Goal: Information Seeking & Learning: Compare options

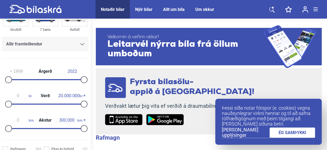
scroll to position [64, 0]
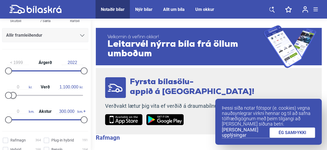
type input "1.000.000"
drag, startPoint x: 81, startPoint y: 94, endPoint x: 11, endPoint y: 88, distance: 70.2
click at [11, 88] on div "0 kr. Verð 1.000.000 kr." at bounding box center [45, 90] width 86 height 24
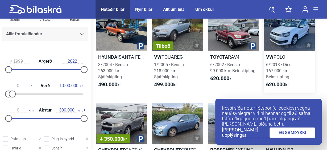
scroll to position [47, 0]
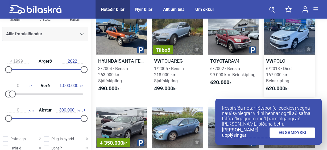
click at [289, 44] on div at bounding box center [289, 34] width 51 height 41
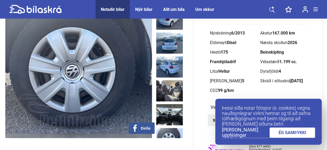
scroll to position [99, 0]
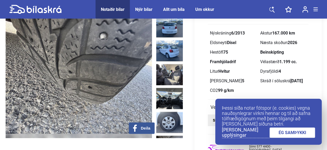
click at [284, 133] on link "ÉG SAMÞYKKI" at bounding box center [292, 133] width 46 height 10
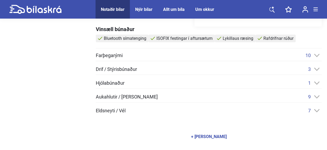
scroll to position [212, 0]
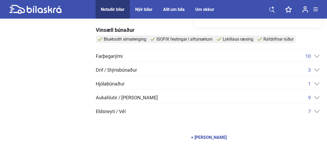
click at [314, 97] on icon at bounding box center [317, 97] width 6 height 3
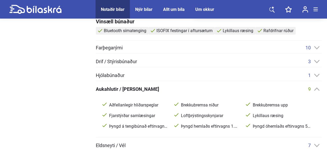
scroll to position [222, 0]
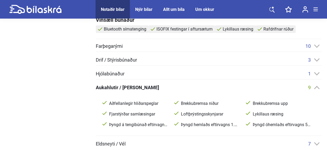
click at [315, 46] on icon at bounding box center [317, 45] width 6 height 3
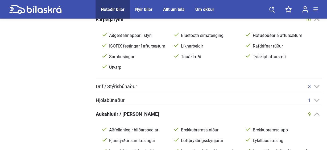
scroll to position [249, 0]
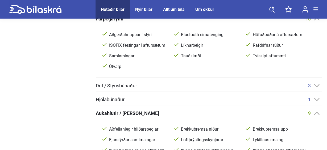
click at [317, 89] on div "Drif / Stýrisbúnaður 3 2 öxlar ABS hemlakerfi Spólvörn" at bounding box center [209, 87] width 226 height 9
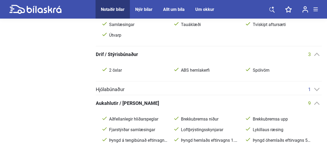
scroll to position [283, 0]
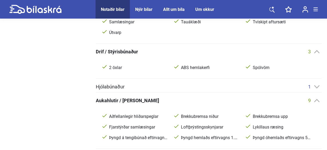
click at [316, 91] on div "Hjólabúnaður 1 Álfelgur" at bounding box center [209, 88] width 226 height 9
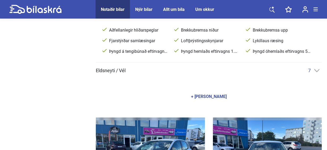
scroll to position [396, 0]
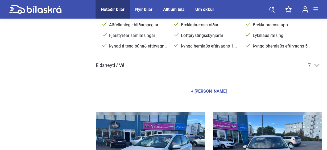
click at [316, 64] on icon at bounding box center [317, 65] width 6 height 3
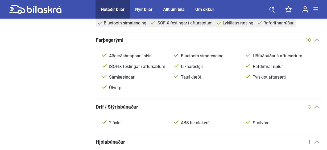
scroll to position [229, 0]
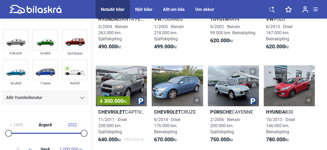
scroll to position [90, 0]
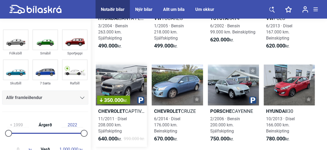
click at [126, 85] on div "350.000 kr." at bounding box center [121, 85] width 51 height 41
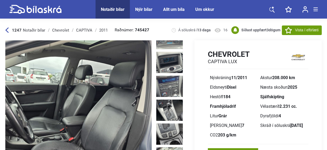
click at [8, 30] on icon at bounding box center [6, 30] width 3 height 6
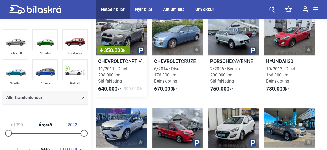
scroll to position [140, 0]
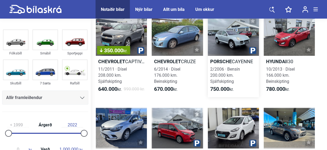
click at [224, 61] on b "Porsche" at bounding box center [221, 62] width 22 height 6
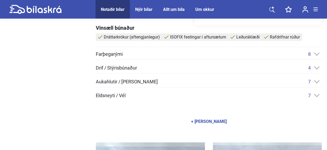
scroll to position [218, 0]
click at [320, 95] on div "7" at bounding box center [315, 96] width 14 height 6
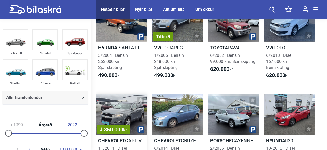
scroll to position [61, 0]
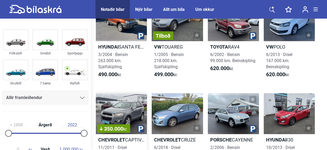
click at [127, 109] on div "350.000 kr." at bounding box center [121, 113] width 51 height 41
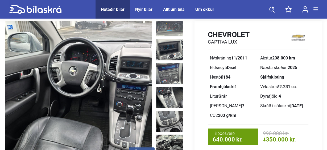
scroll to position [447, 0]
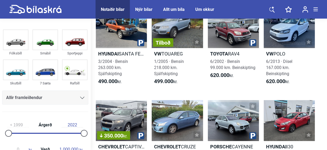
scroll to position [61, 0]
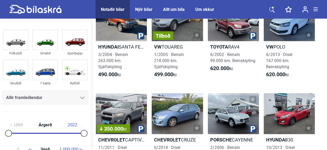
type input "20.000.000"
